Goal: Understand process/instructions: Learn how to perform a task or action

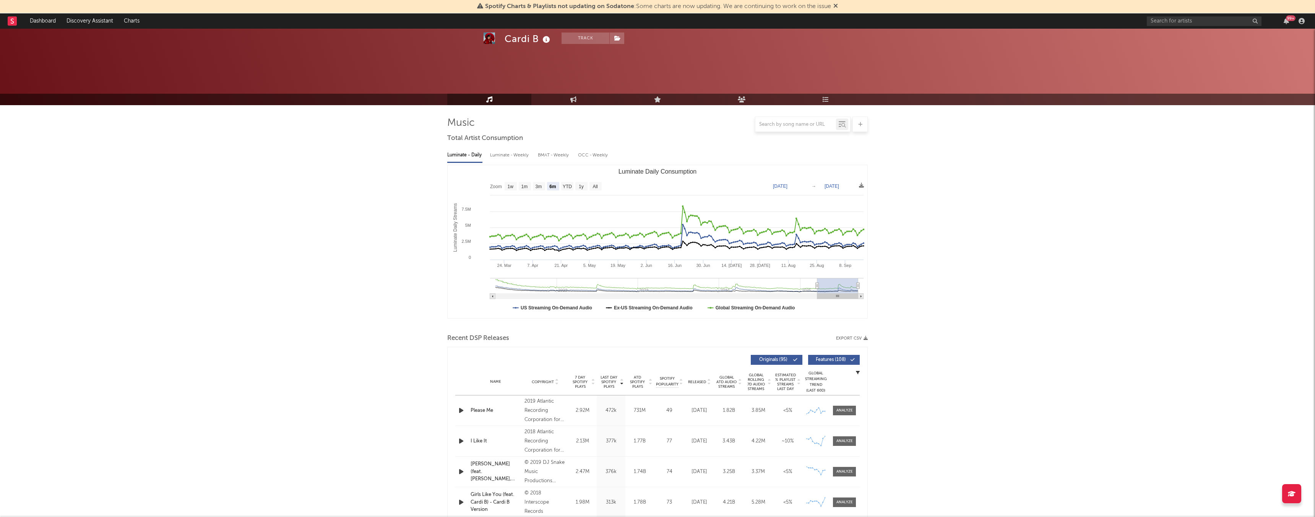
select select "6m"
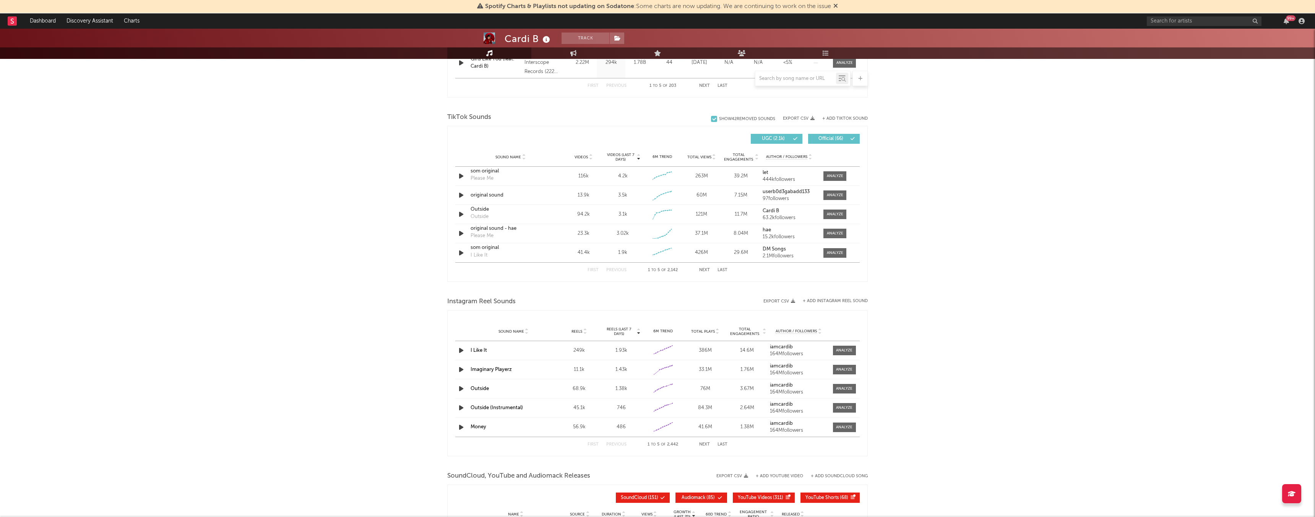
click at [706, 269] on button "Next" at bounding box center [704, 270] width 11 height 4
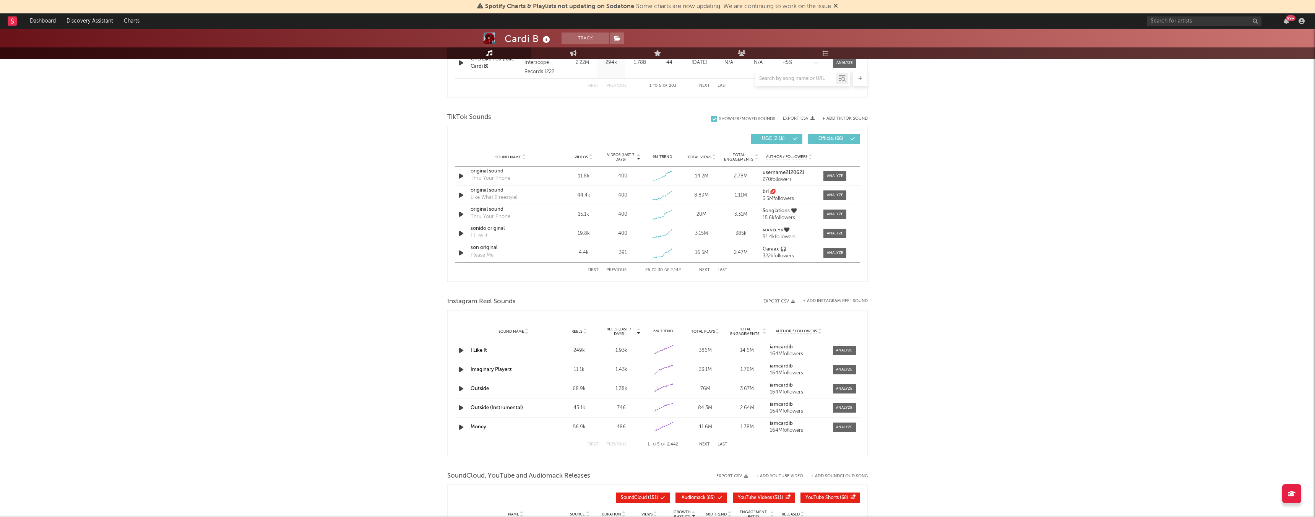
click at [706, 269] on button "Next" at bounding box center [704, 270] width 11 height 4
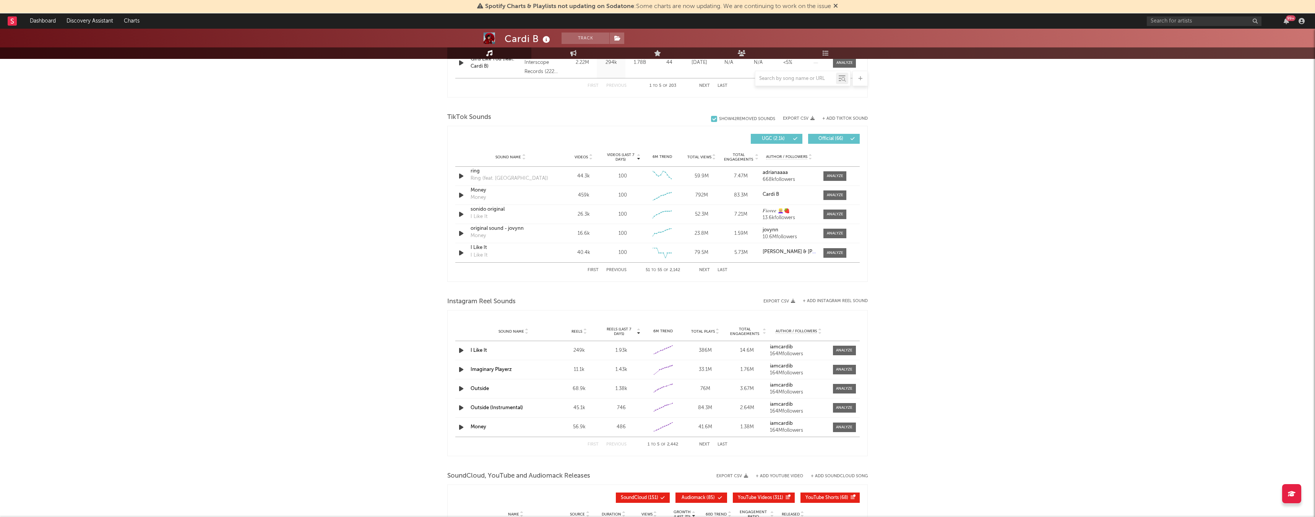
click at [706, 269] on button "Next" at bounding box center [704, 270] width 11 height 4
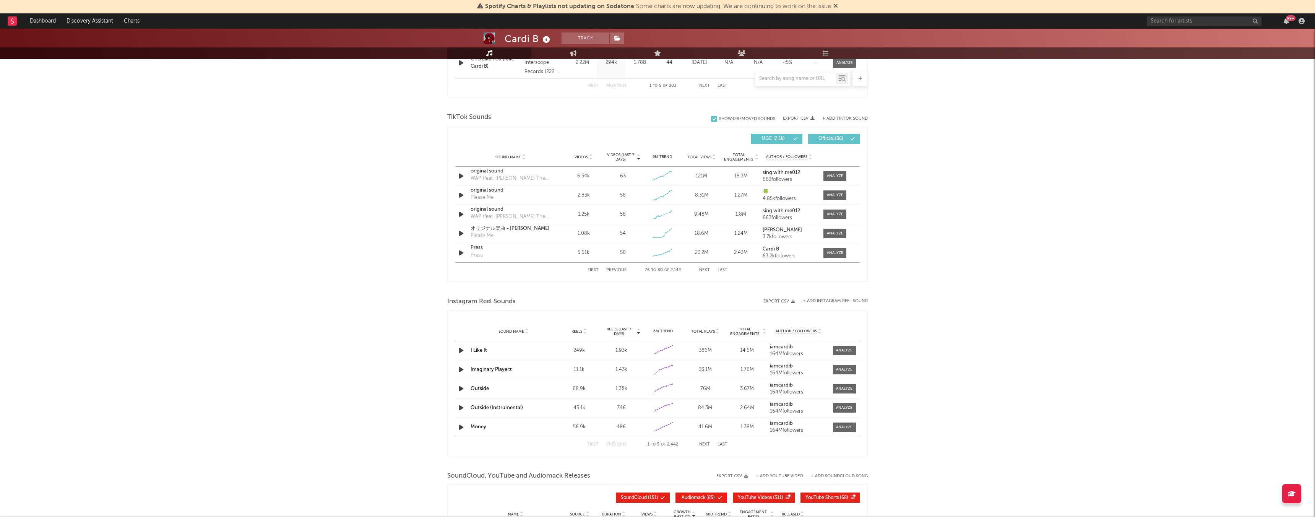
click at [706, 269] on button "Next" at bounding box center [704, 270] width 11 height 4
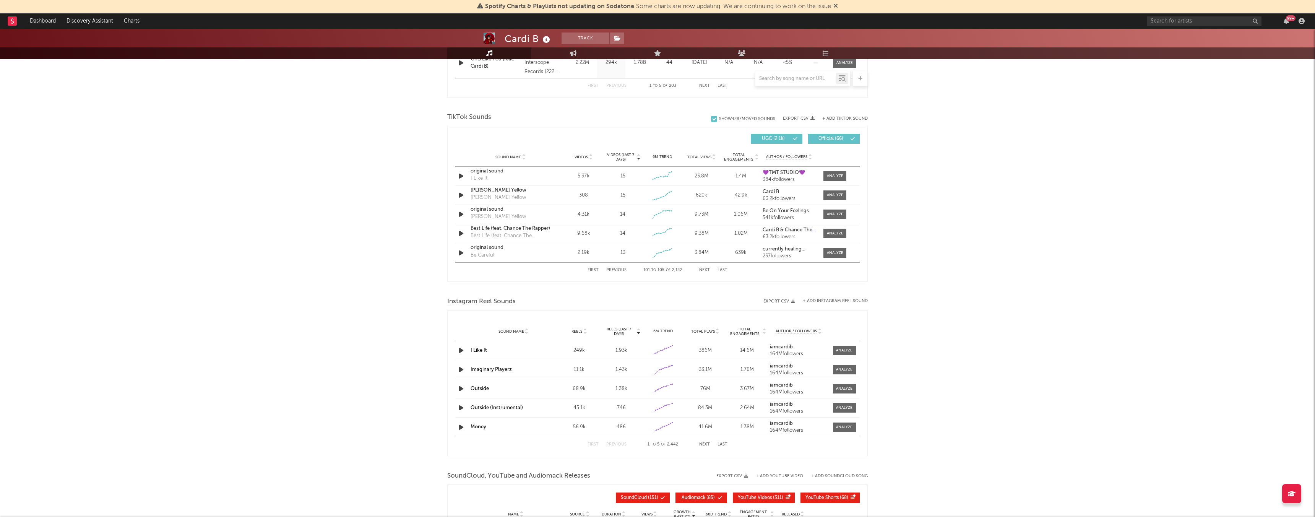
click at [706, 269] on button "Next" at bounding box center [704, 270] width 11 height 4
